Goal: Find specific page/section

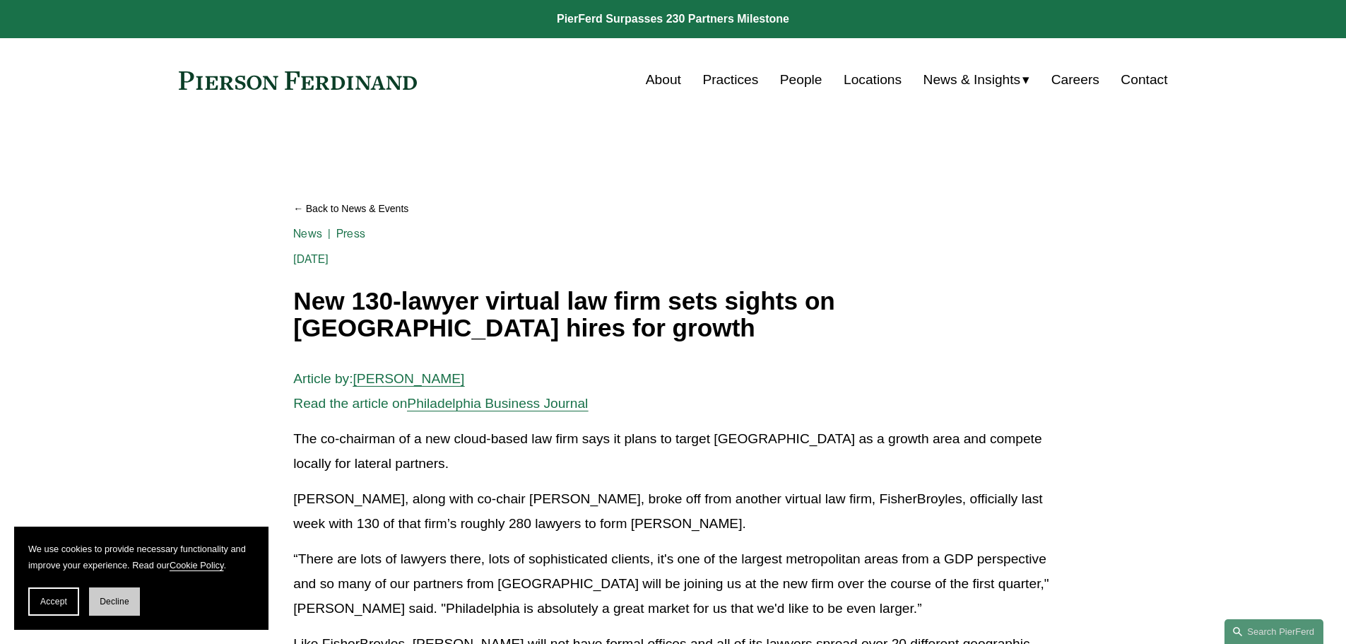
click at [123, 601] on span "Decline" at bounding box center [115, 601] width 30 height 10
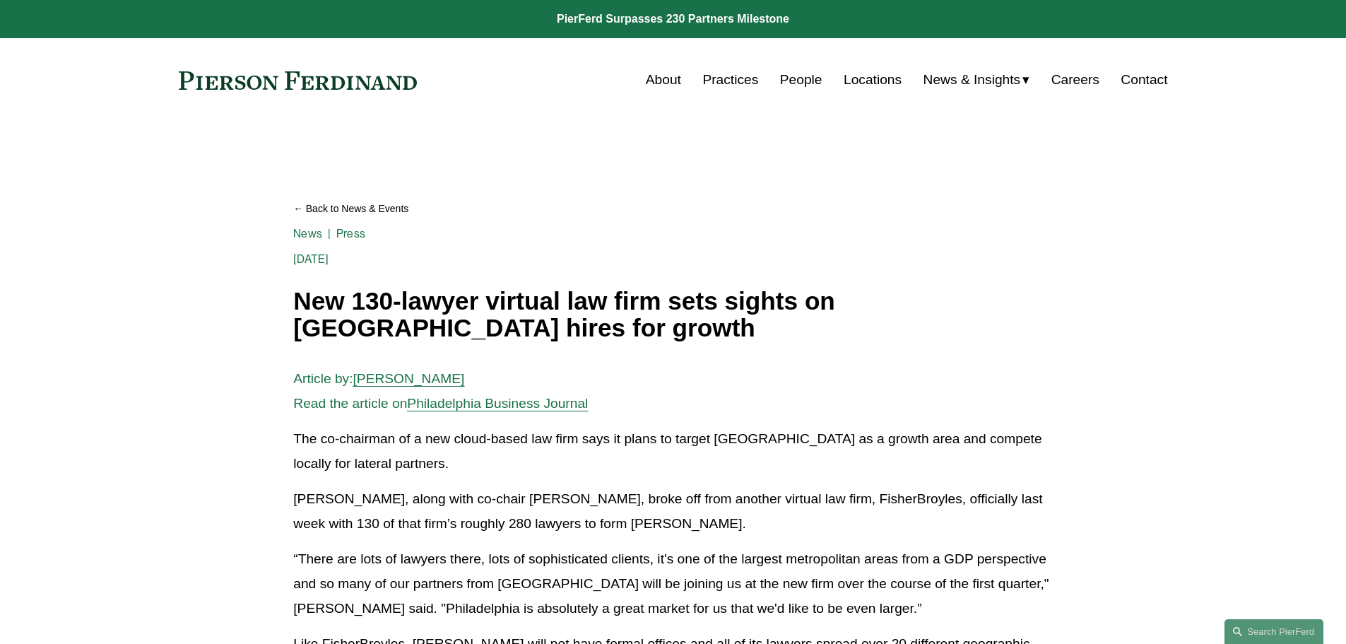
click at [1084, 71] on link "Careers" at bounding box center [1076, 79] width 48 height 27
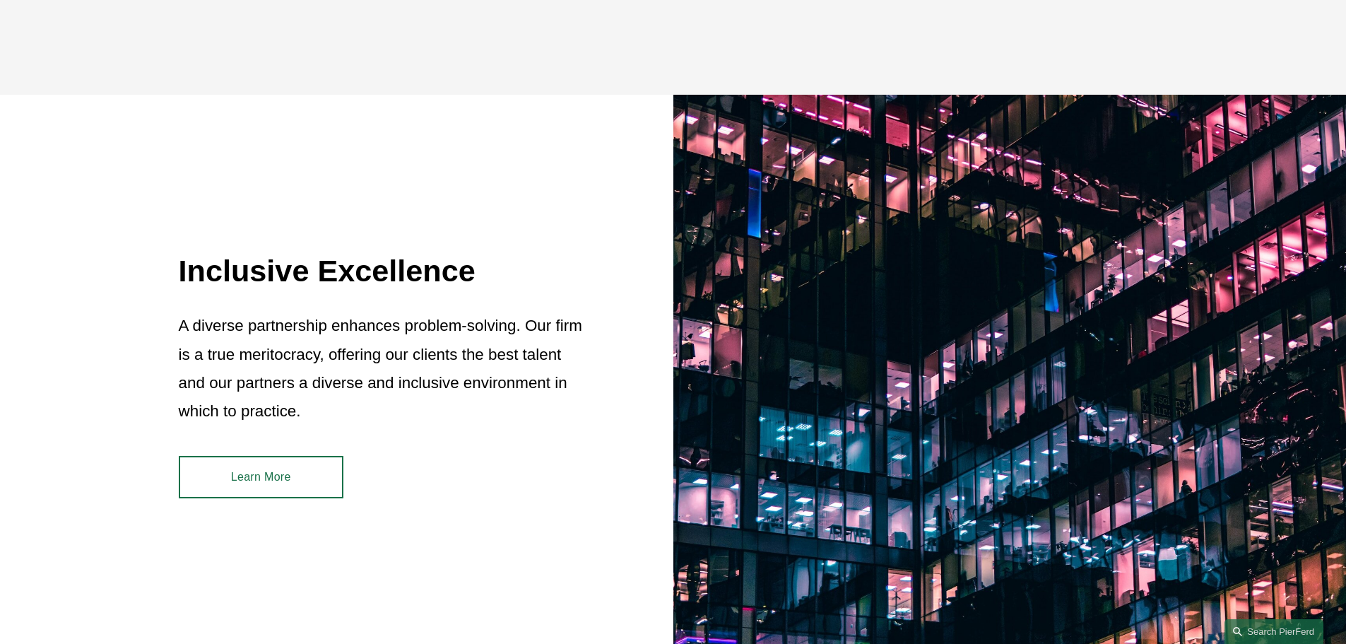
scroll to position [848, 0]
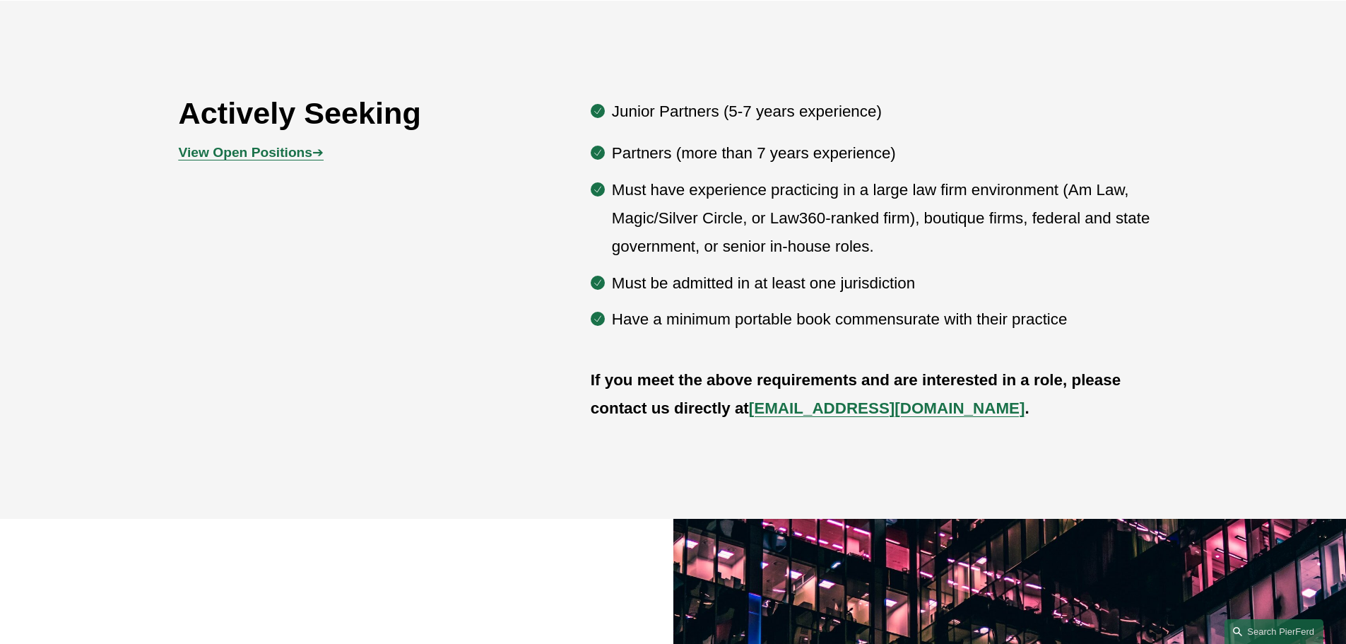
click at [302, 159] on strong "View Open Positions" at bounding box center [246, 152] width 134 height 15
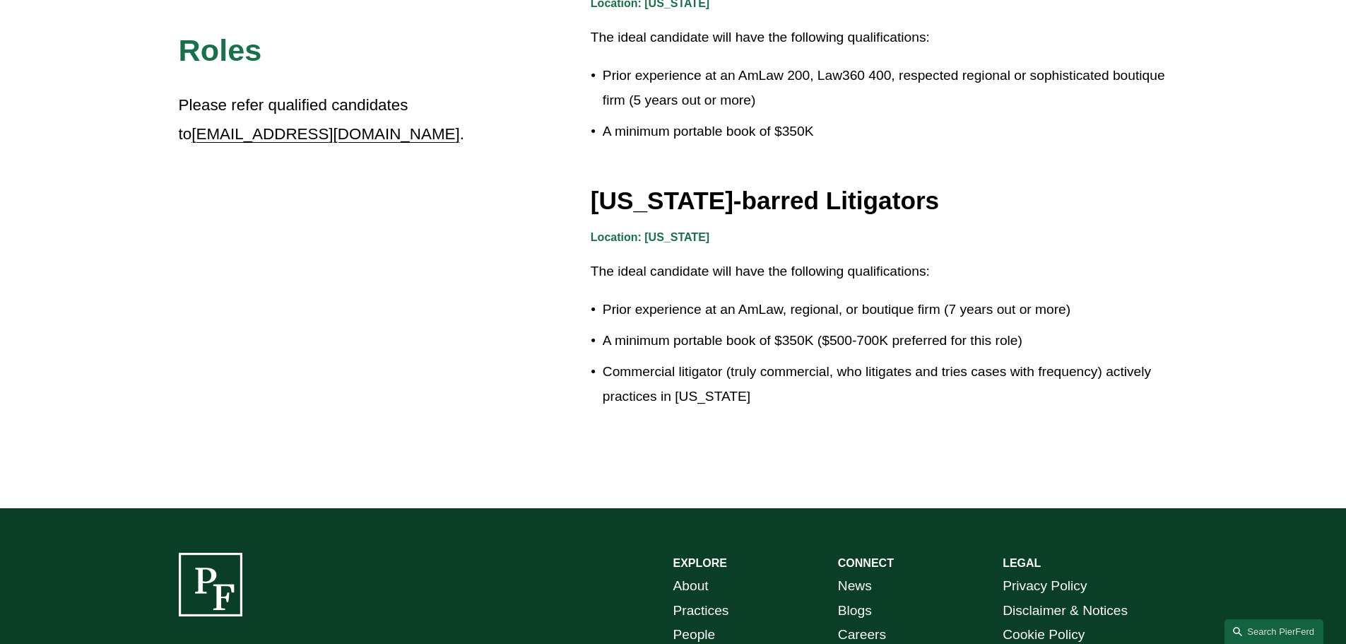
scroll to position [2473, 0]
